Goal: Check status: Check status

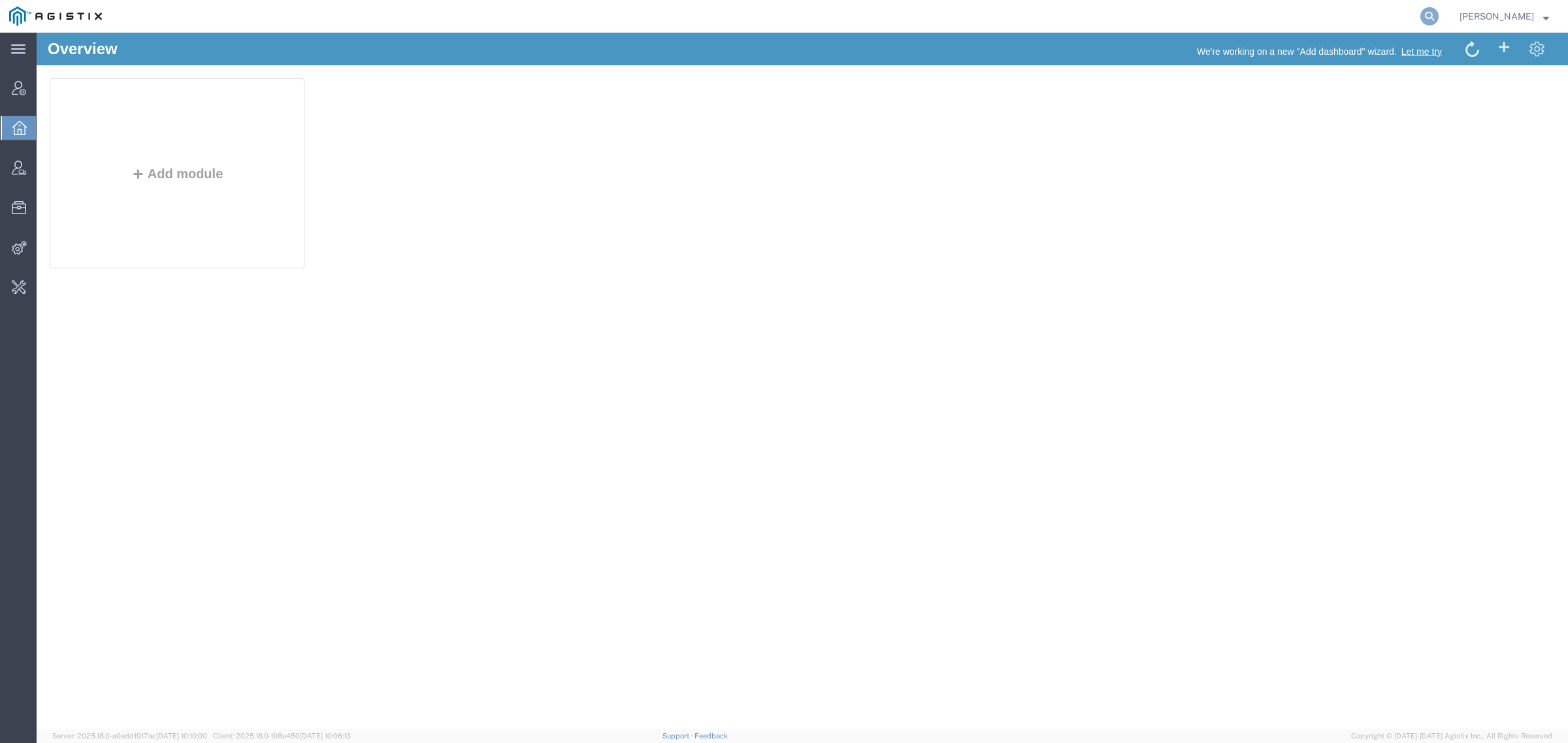
click at [1438, 21] on icon at bounding box center [1429, 16] width 18 height 18
type input "offline@syneos"
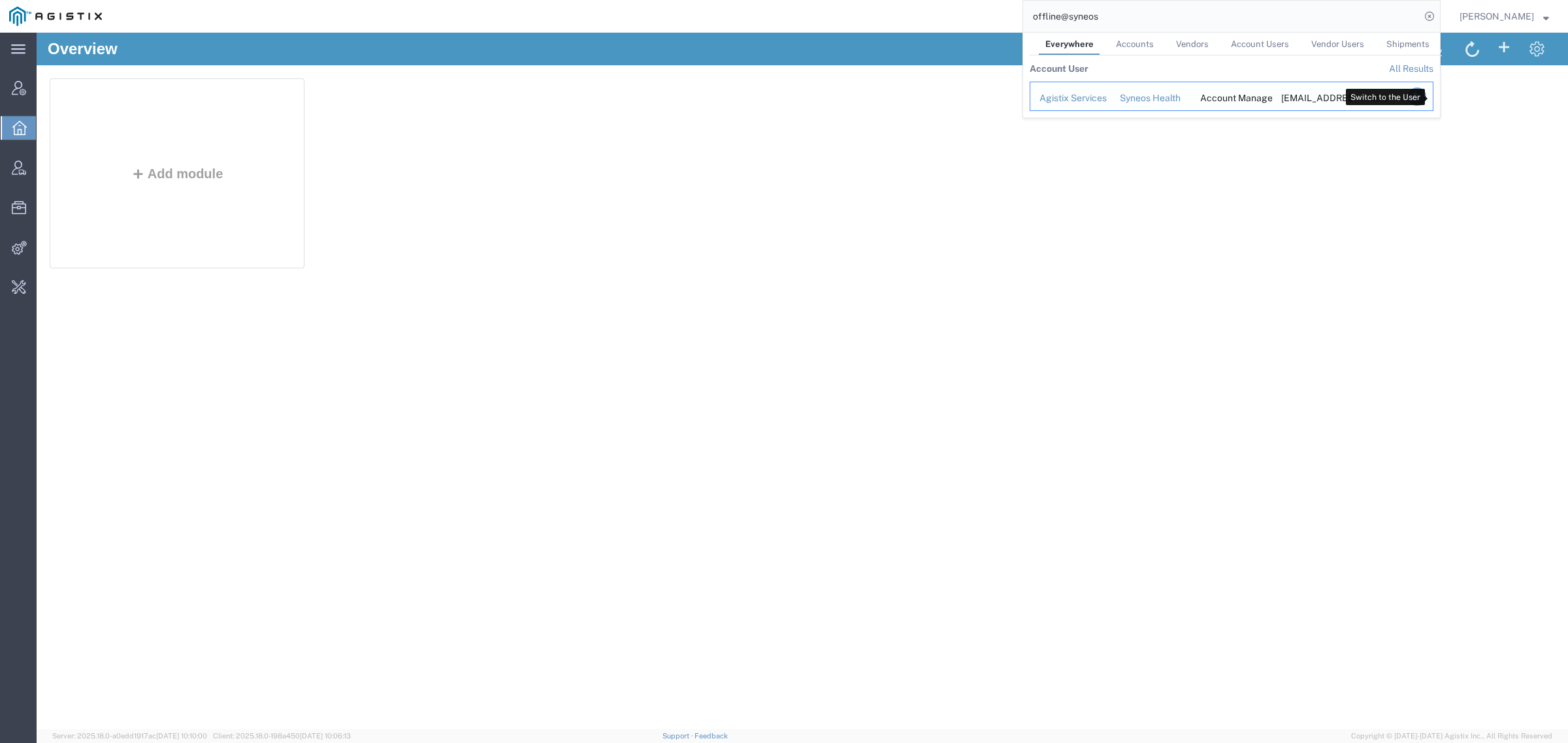
click at [1426, 102] on icon "Search Results" at bounding box center [1416, 96] width 18 height 18
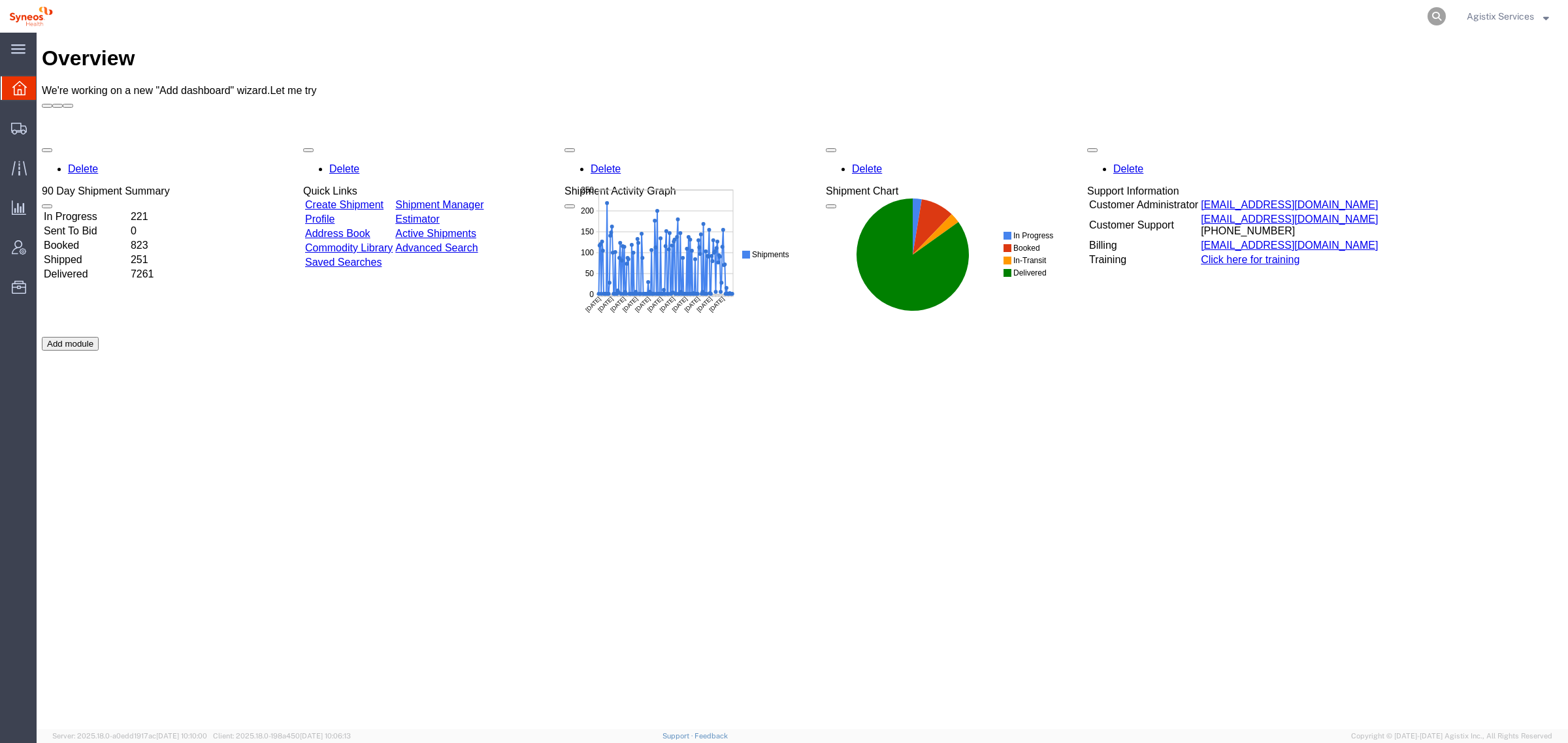
click at [1432, 9] on icon at bounding box center [1436, 16] width 18 height 18
paste input "56626212"
type input "56626212"
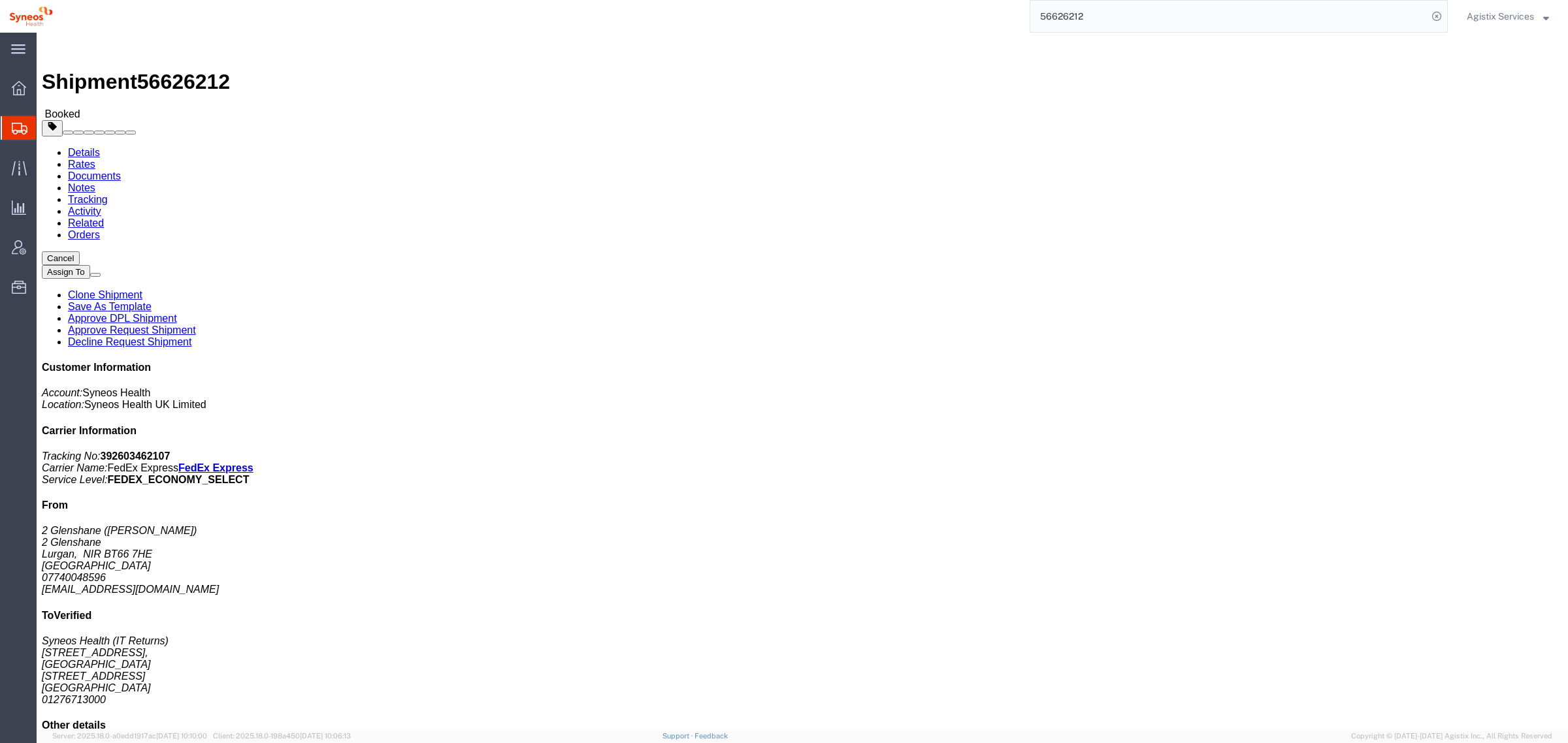
click button "button"
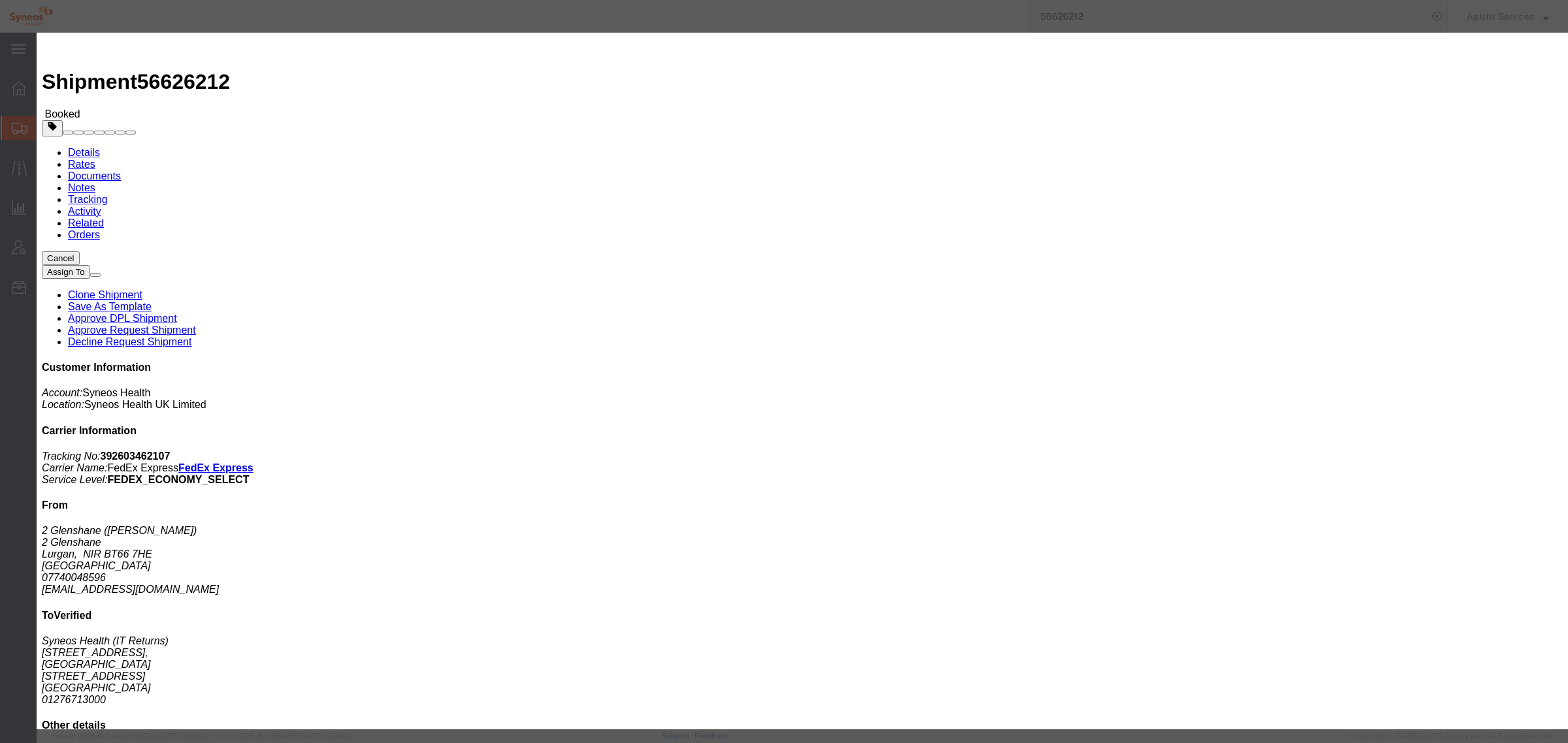
click div "Sep 06 2025 8:00 AM"
click button "Apply"
click div "Sep 08 2025 9:00 AM"
type input "14:00 AM"
click button "Apply"
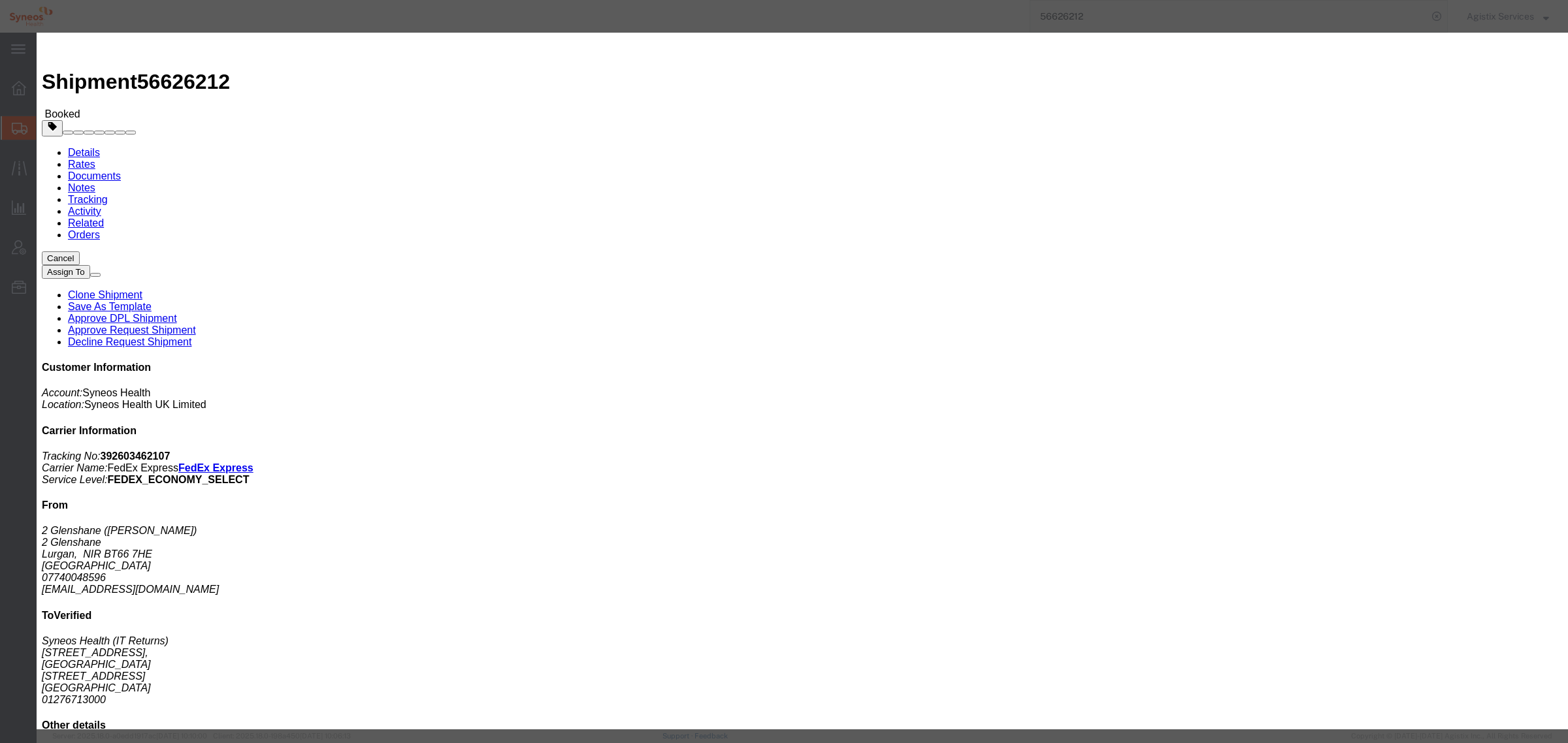
click button "Save"
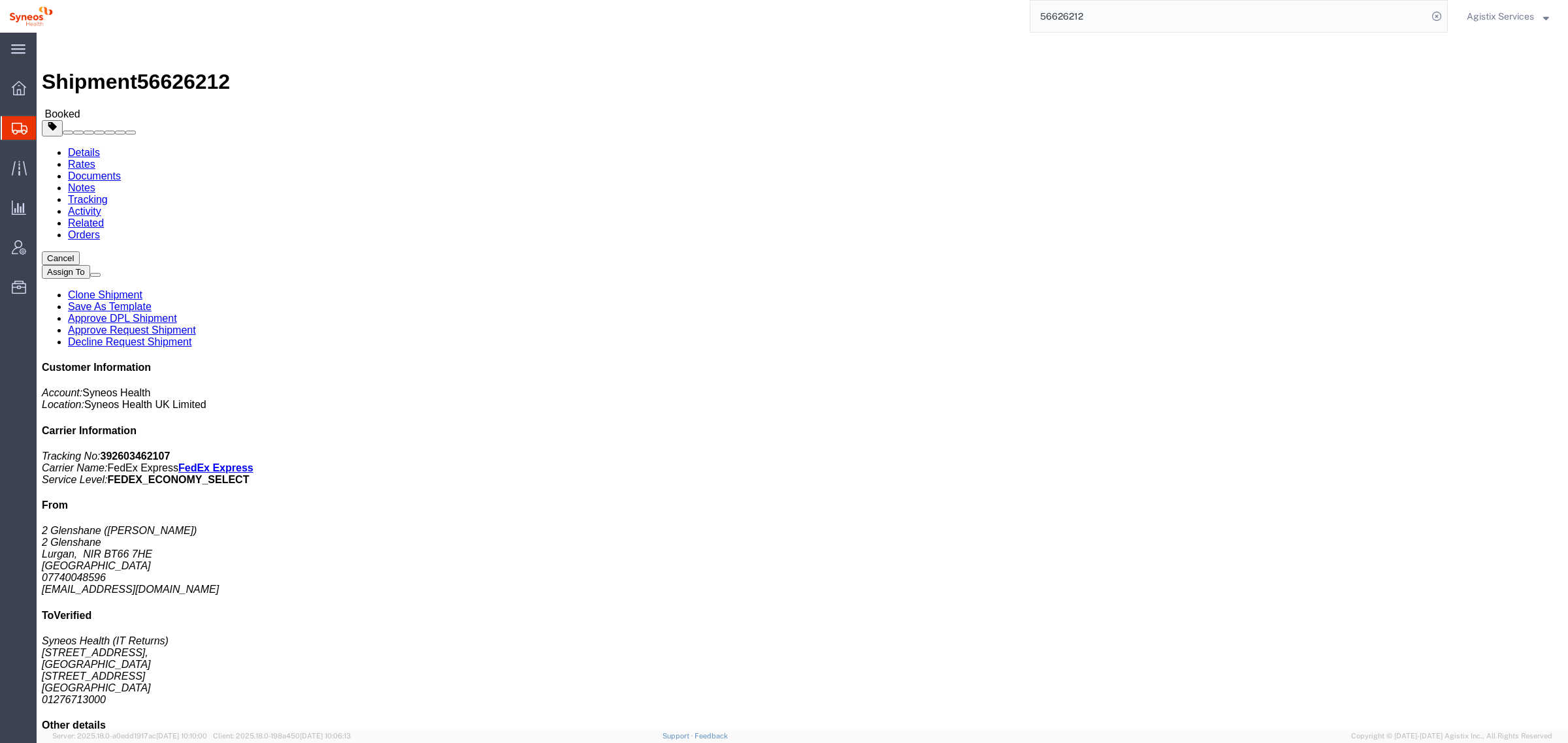
drag, startPoint x: 989, startPoint y: 151, endPoint x: 953, endPoint y: 118, distance: 48.8
click button "Close"
drag, startPoint x: 1170, startPoint y: 6, endPoint x: 1161, endPoint y: 6, distance: 9.0
click at [1161, 6] on input "56626212" at bounding box center [1229, 17] width 398 height 31
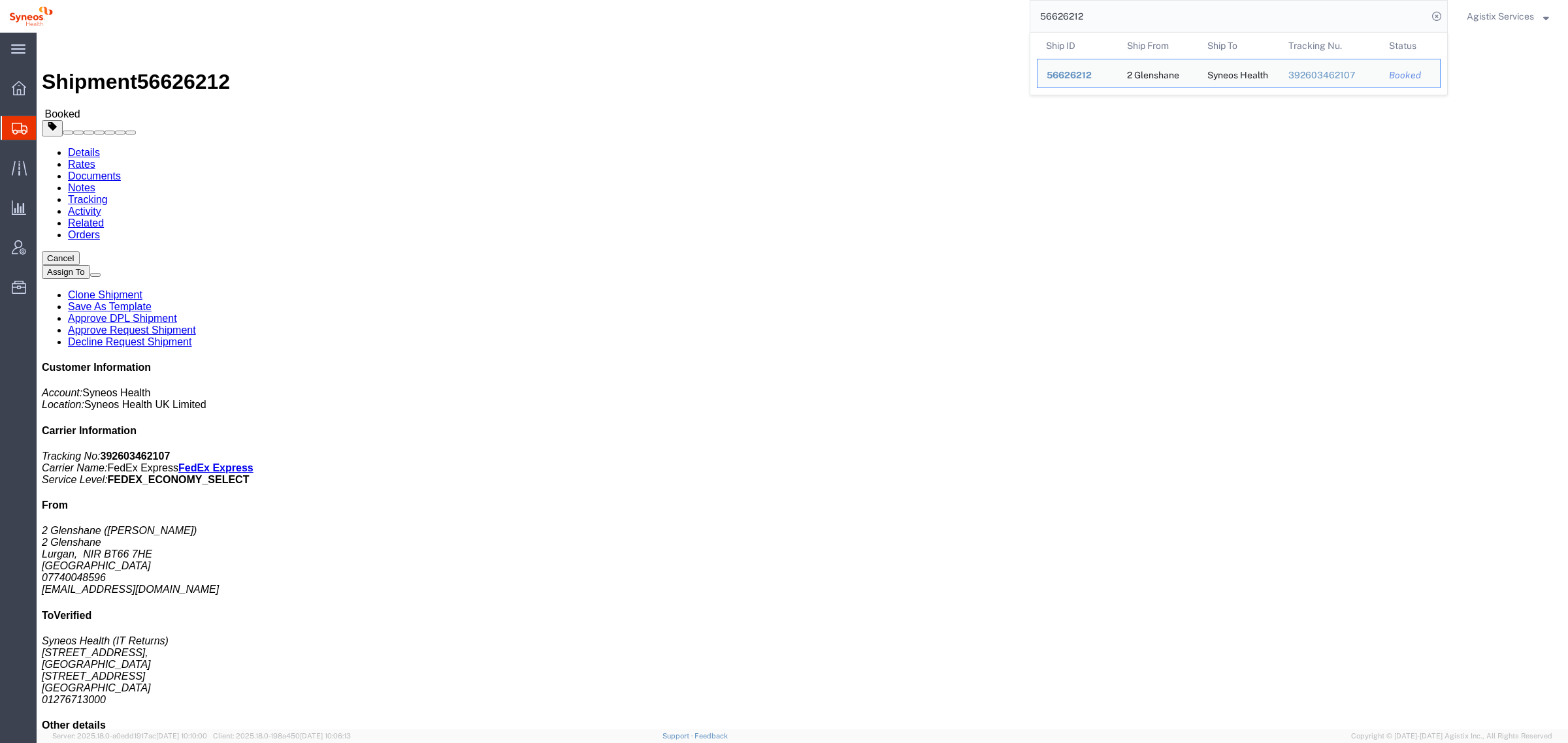
drag, startPoint x: 1134, startPoint y: 24, endPoint x: 866, endPoint y: 21, distance: 268.0
click at [877, 17] on div "56626212 Ship ID Ship From Ship To Tracking Nu. Status Ship ID 56626212 Ship Fr…" at bounding box center [755, 16] width 1385 height 32
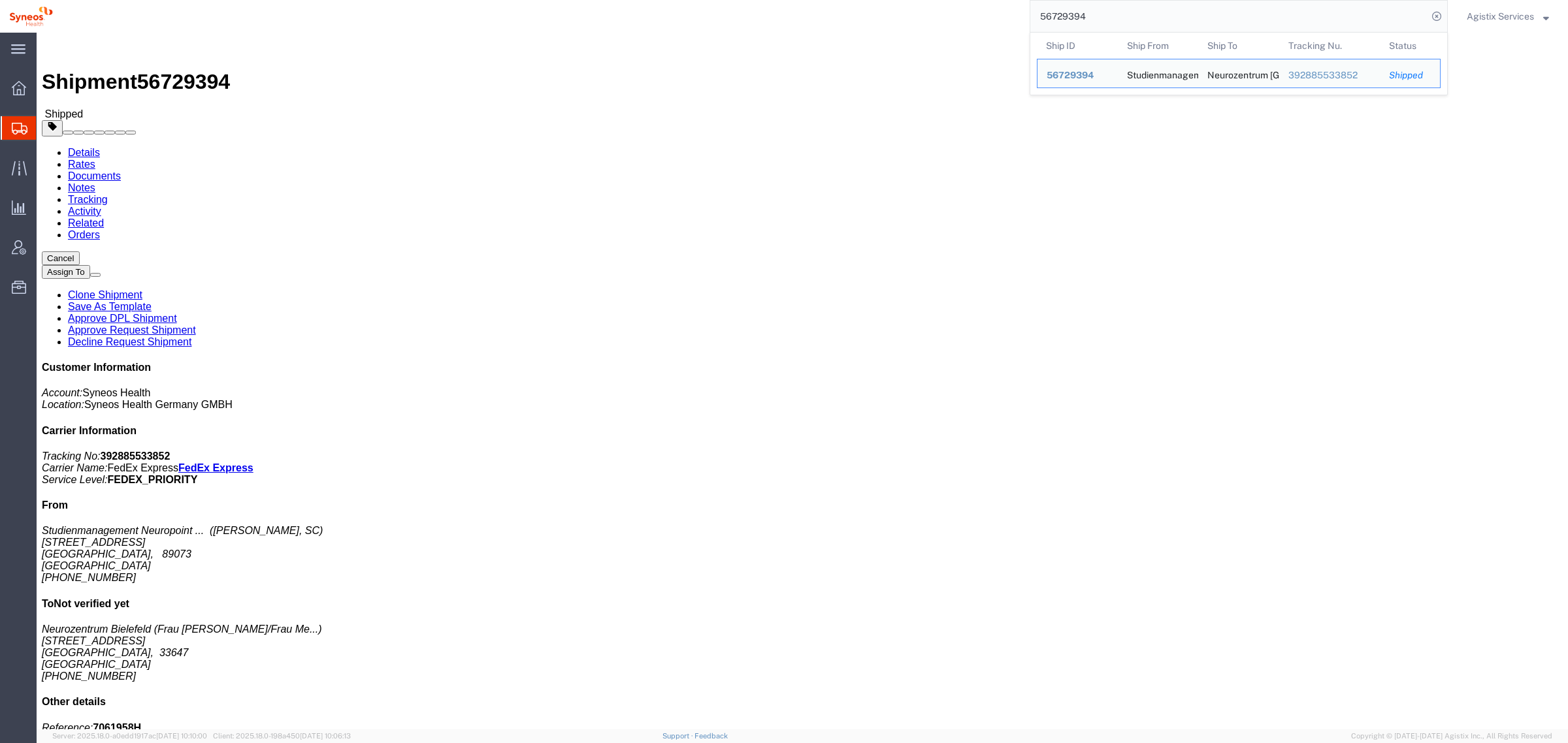
drag, startPoint x: 1115, startPoint y: 6, endPoint x: 860, endPoint y: 31, distance: 256.2
click at [860, 31] on div "56729394 Ship ID Ship From Ship To Tracking Nu. Status Ship ID 56729394 Ship Fr…" at bounding box center [755, 16] width 1385 height 32
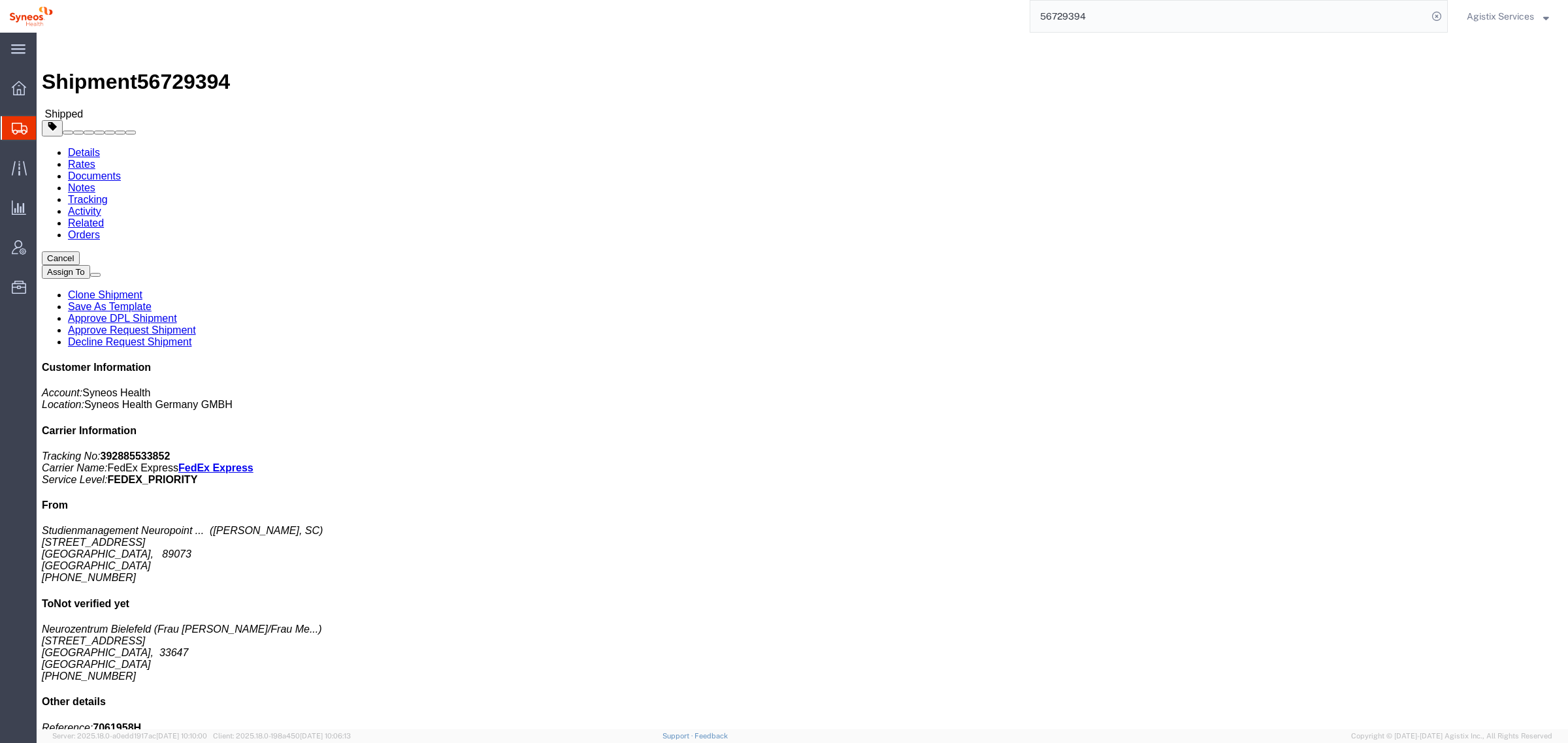
paste input "686195"
type input "56686195"
